Goal: Check status: Check status

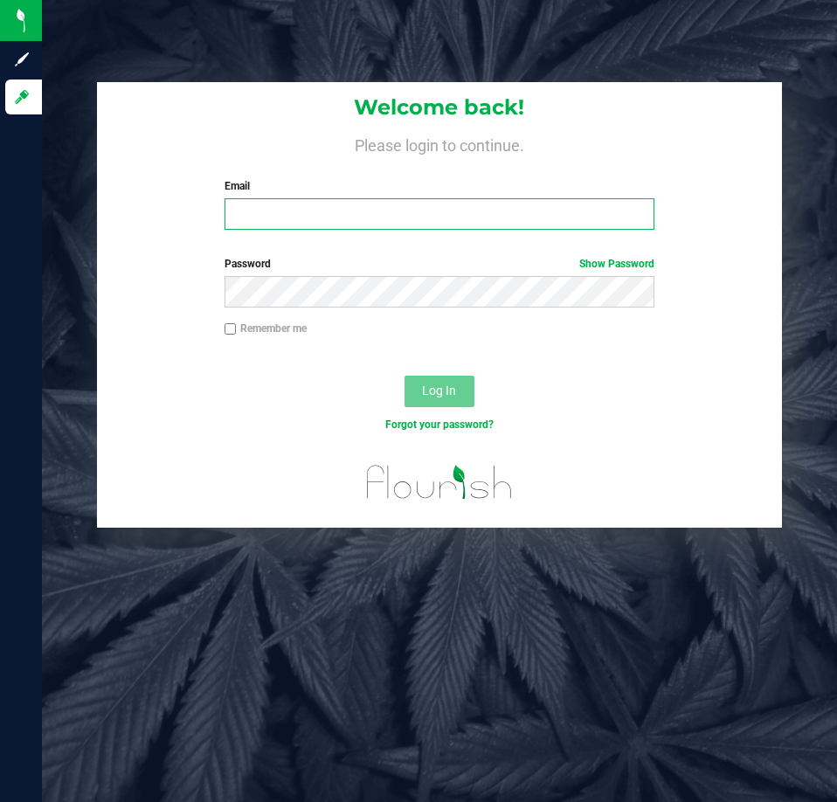
click at [291, 226] on input "Email" at bounding box center [440, 213] width 430 height 31
type input "[EMAIL_ADDRESS][DOMAIN_NAME]"
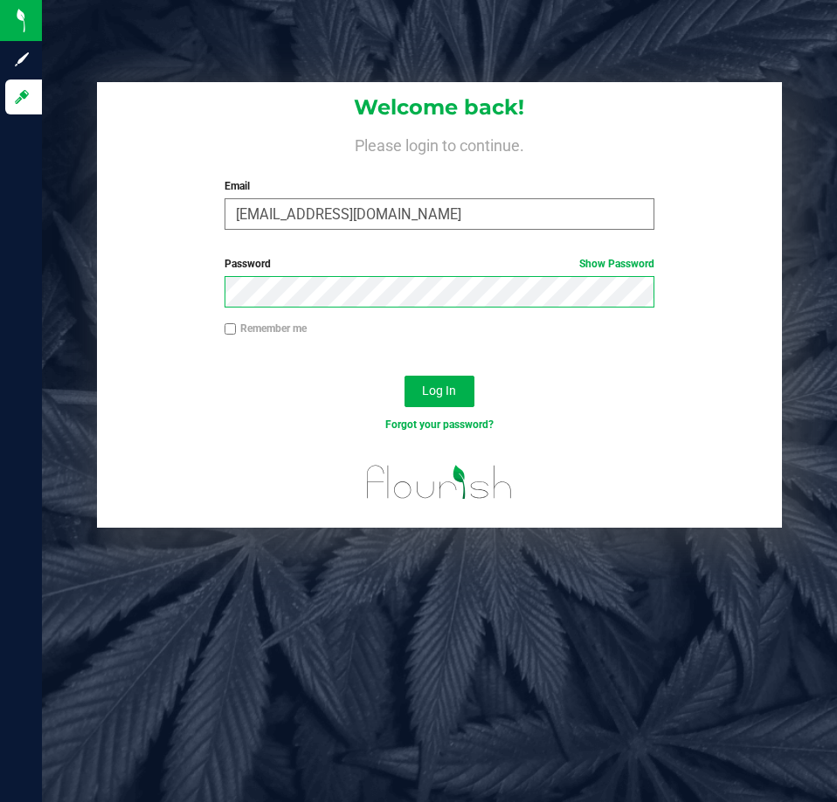
click at [405, 376] on button "Log In" at bounding box center [440, 391] width 70 height 31
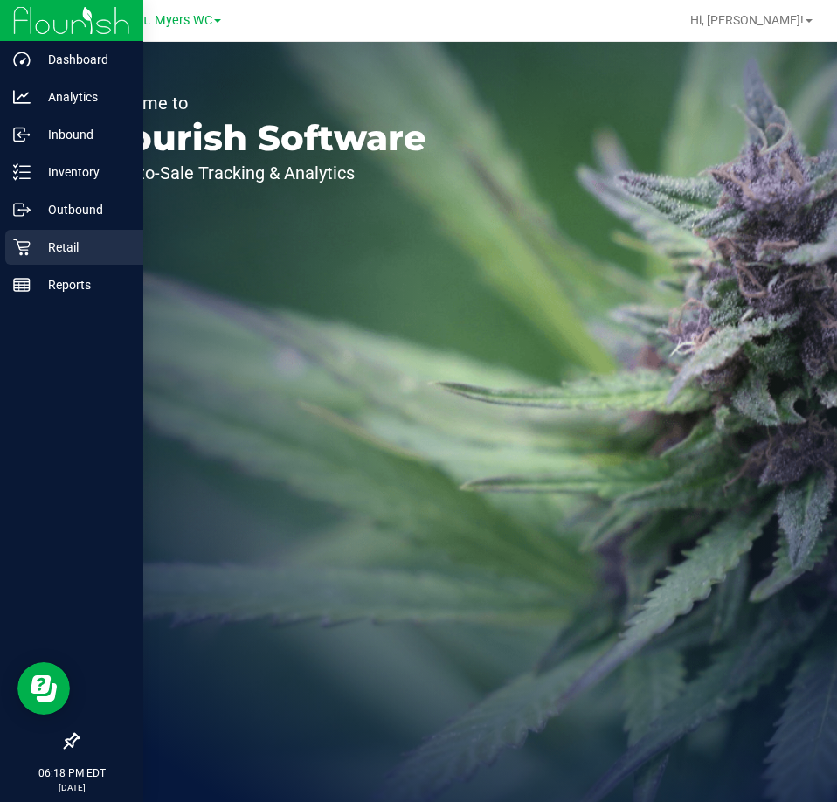
click at [15, 246] on icon at bounding box center [21, 247] width 17 height 17
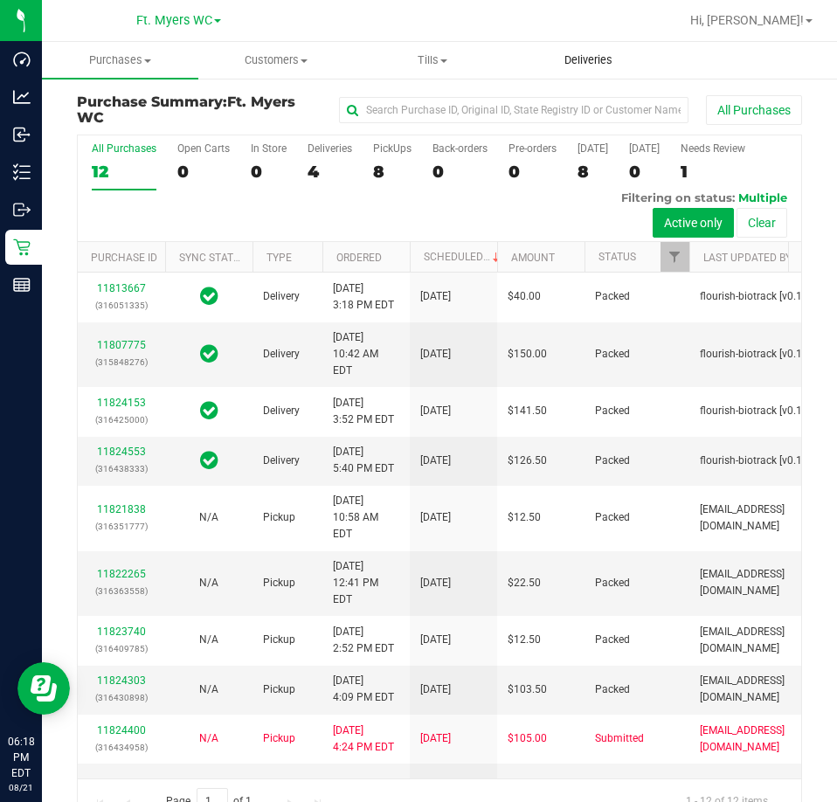
click at [627, 48] on uib-tab-heading "Deliveries" at bounding box center [588, 60] width 155 height 35
